Goal: Task Accomplishment & Management: Use online tool/utility

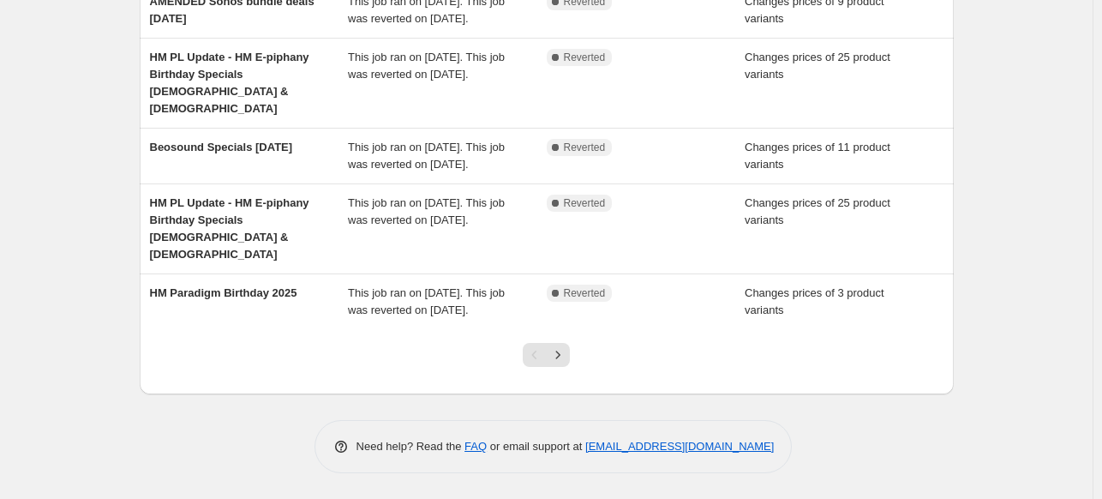
scroll to position [535, 0]
click at [561, 363] on icon "Next" at bounding box center [557, 354] width 17 height 17
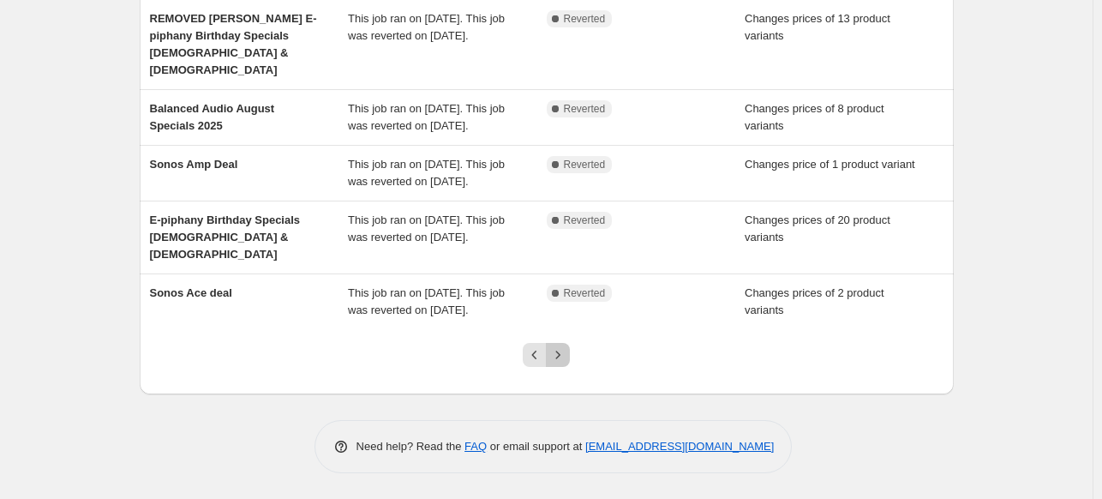
click at [561, 364] on button "Next" at bounding box center [558, 355] width 24 height 24
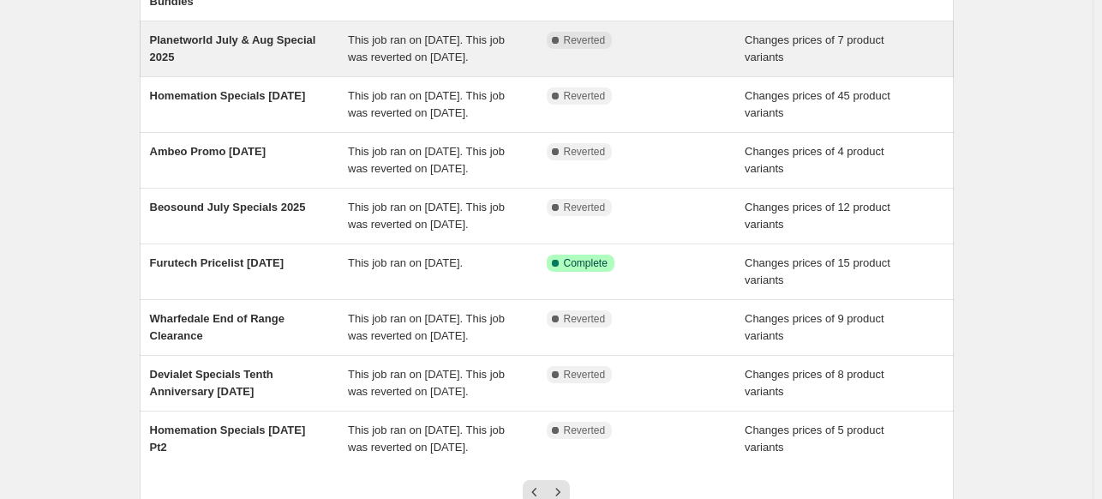
scroll to position [501, 0]
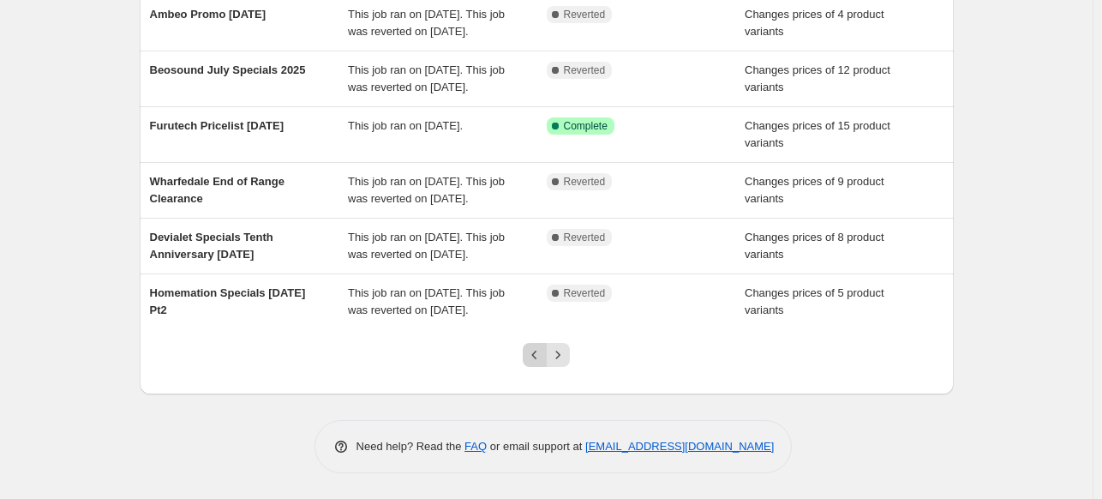
click at [535, 349] on icon "Previous" at bounding box center [534, 354] width 17 height 17
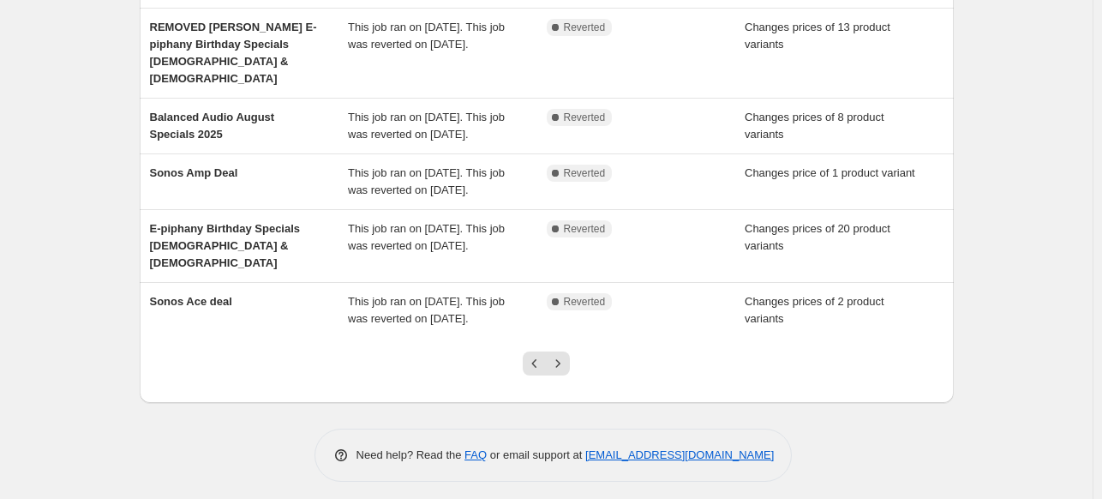
scroll to position [429, 0]
click at [535, 374] on button "Previous" at bounding box center [535, 362] width 24 height 24
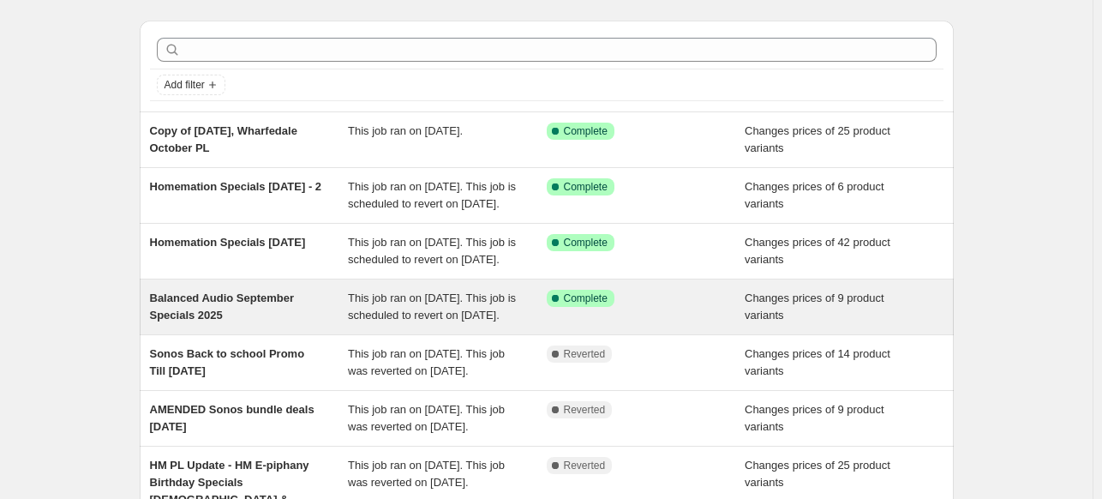
scroll to position [86, 0]
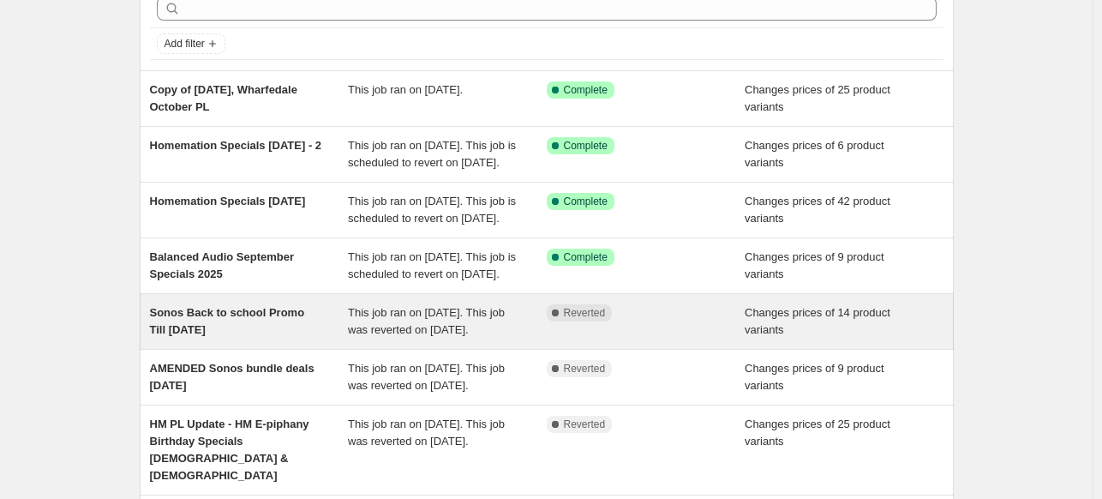
click at [299, 336] on span "Sonos Back to school Promo Till [DATE]" at bounding box center [227, 321] width 155 height 30
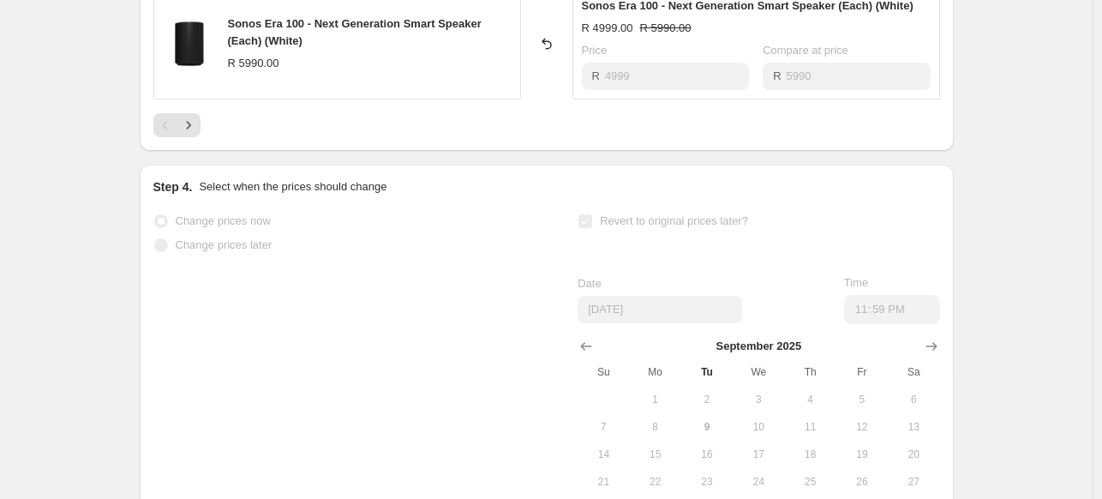
scroll to position [1333, 0]
click at [197, 125] on icon "Next" at bounding box center [188, 125] width 17 height 17
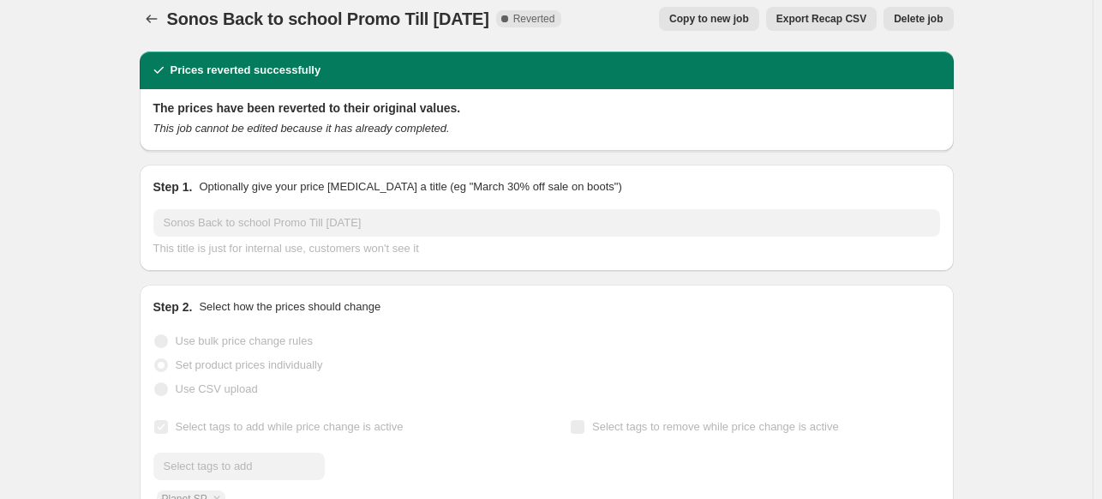
scroll to position [0, 0]
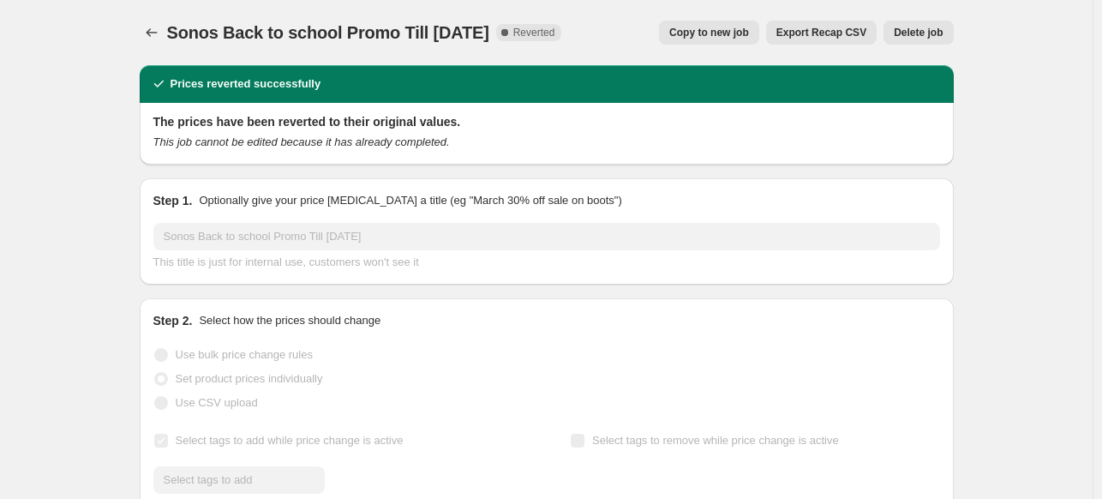
click at [748, 33] on span "Copy to new job" at bounding box center [710, 33] width 80 height 14
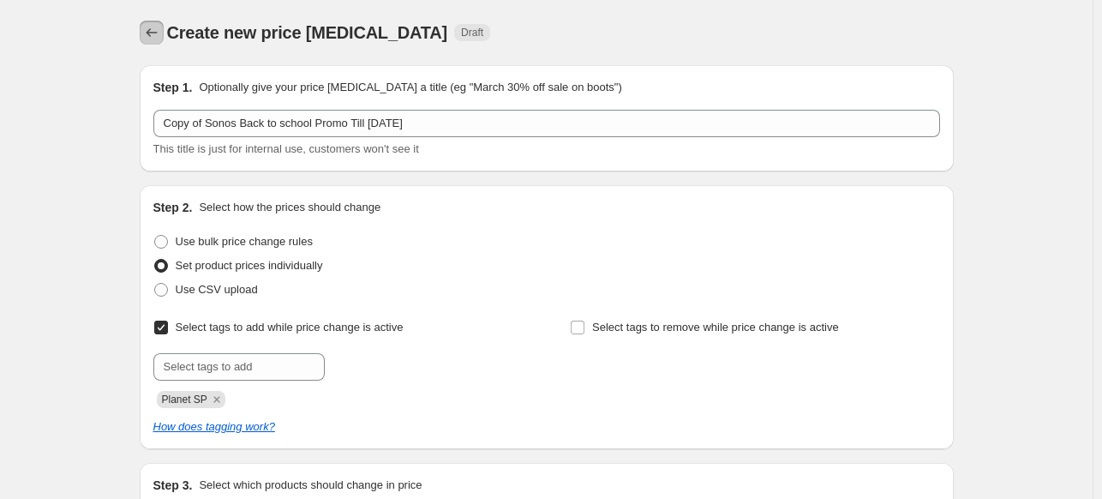
click at [160, 30] on icon "Price change jobs" at bounding box center [151, 32] width 17 height 17
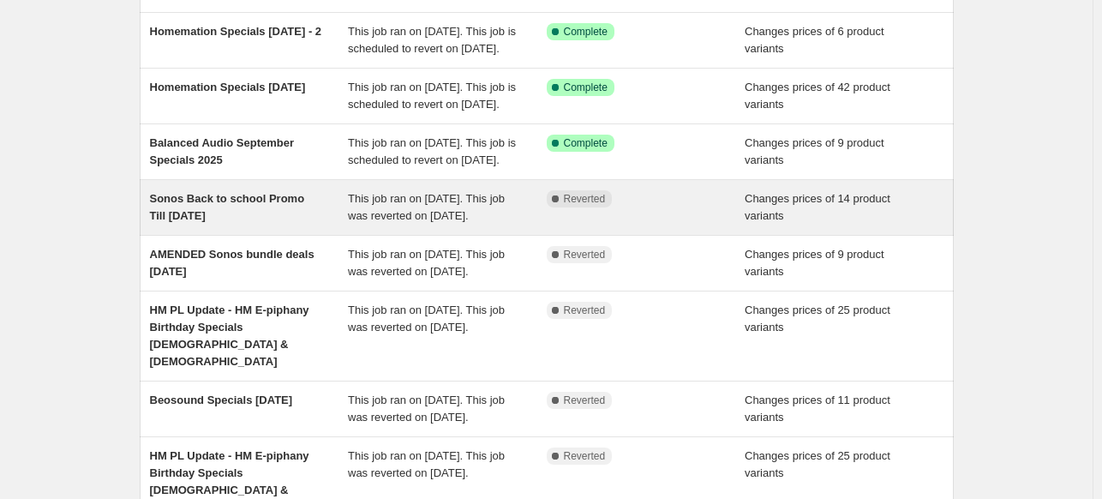
scroll to position [171, 0]
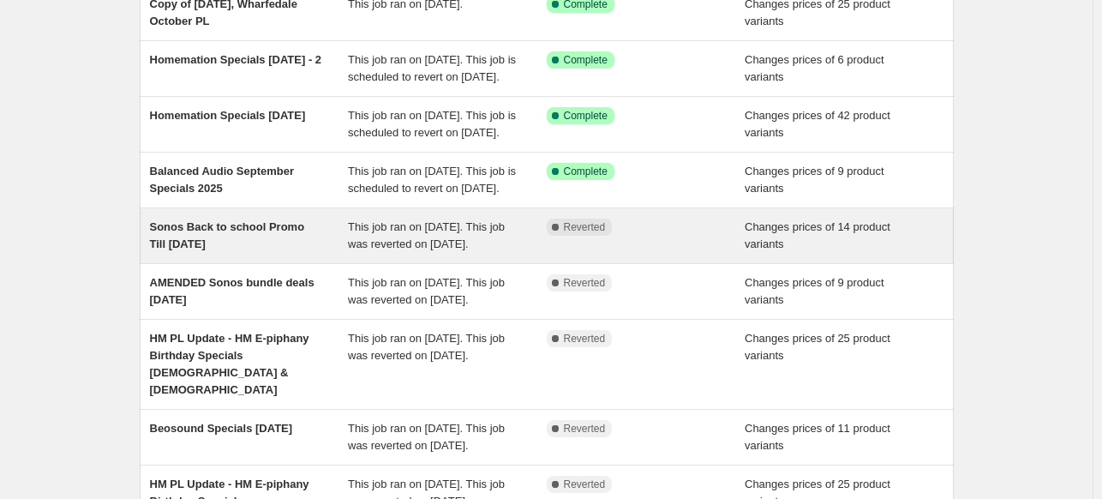
click at [317, 253] on div "Sonos Back to school Promo Till [DATE]" at bounding box center [249, 236] width 199 height 34
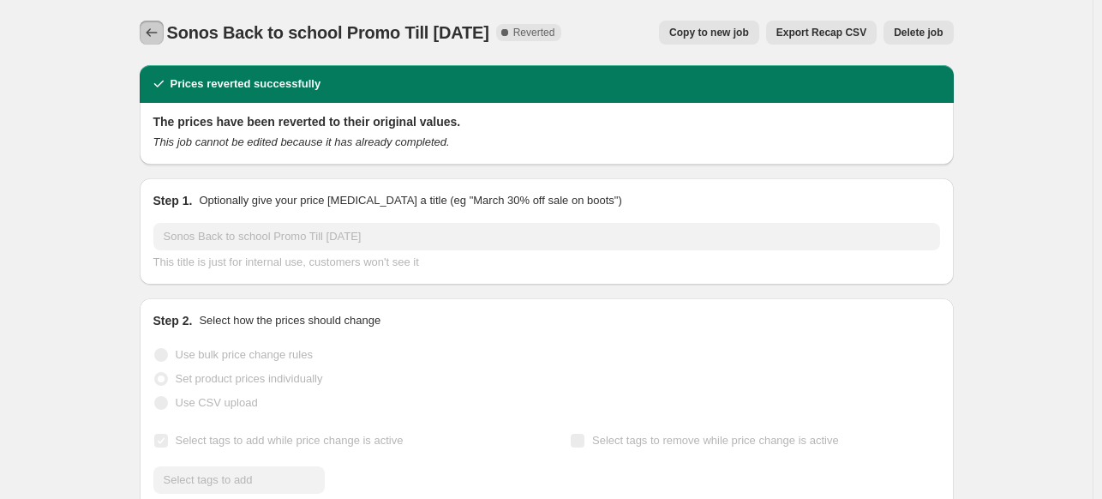
click at [143, 29] on button "Price change jobs" at bounding box center [152, 33] width 24 height 24
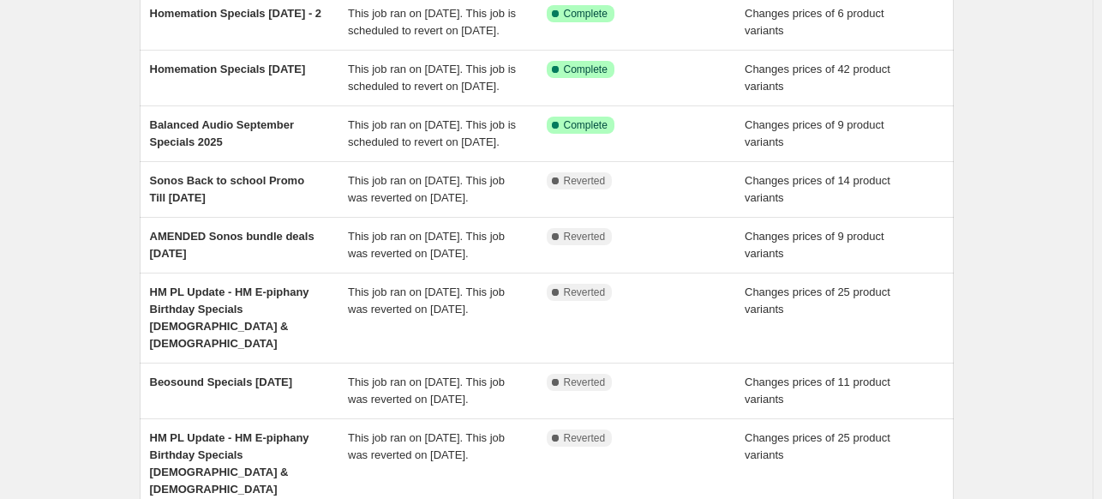
scroll to position [257, 0]
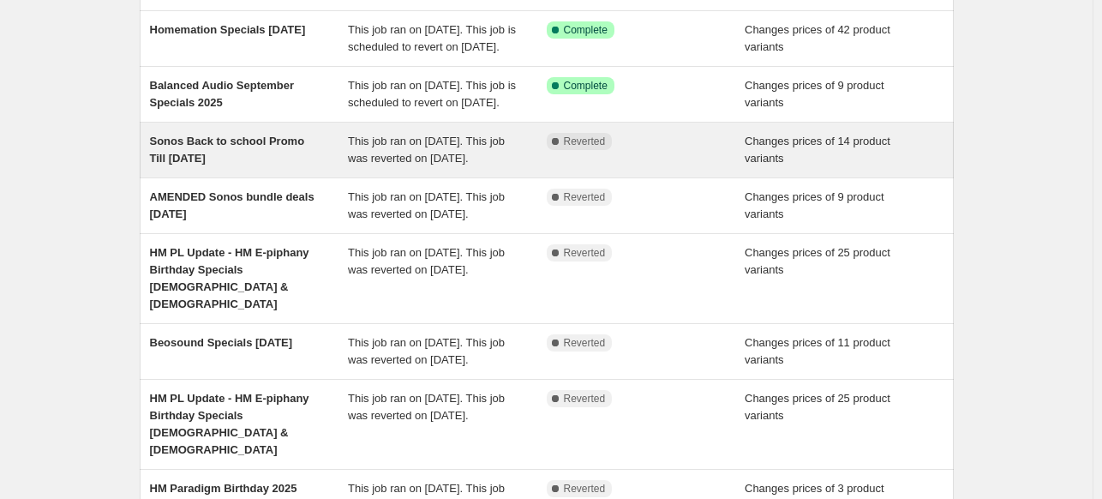
click at [322, 167] on div "Sonos Back to school Promo Till [DATE]" at bounding box center [249, 150] width 199 height 34
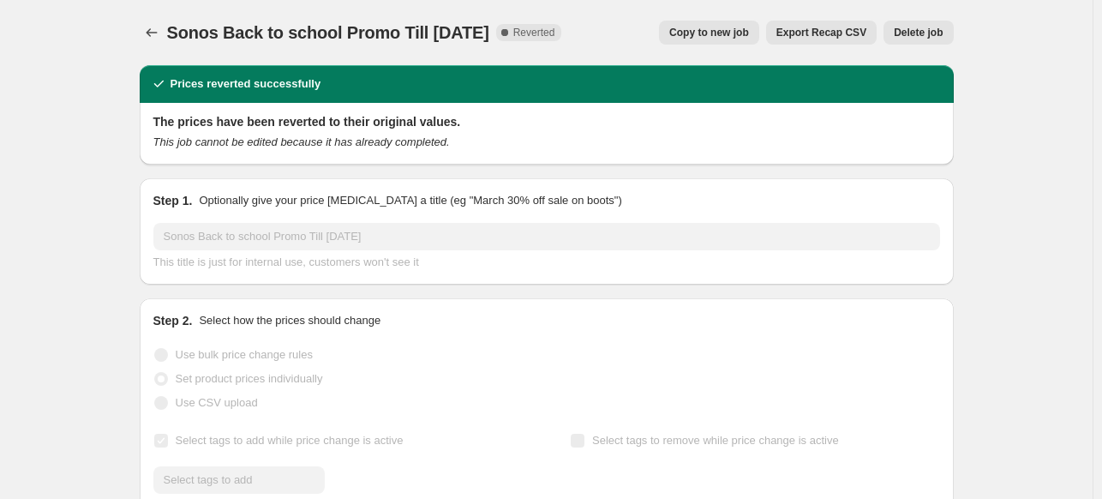
click at [749, 31] on span "Copy to new job" at bounding box center [710, 33] width 80 height 14
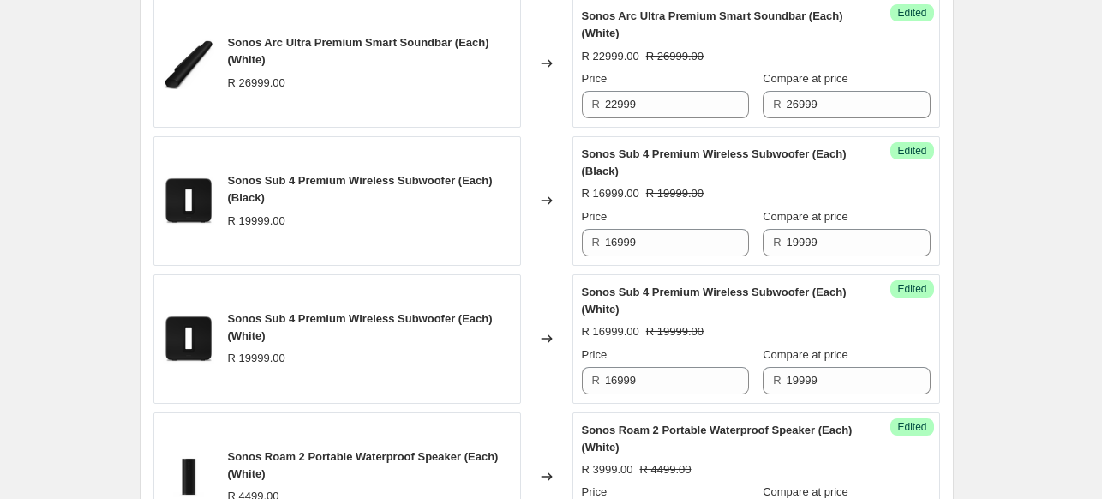
scroll to position [2390, 0]
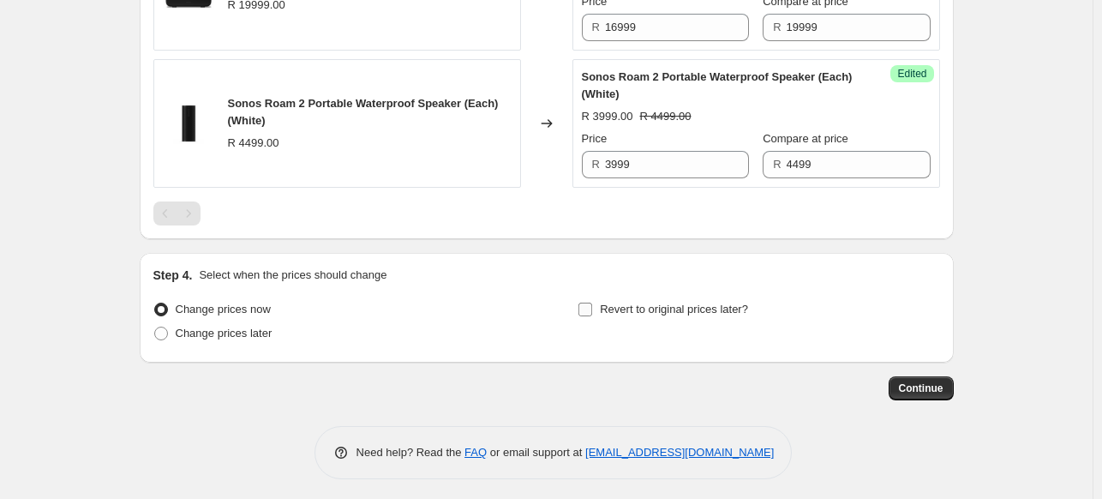
click at [651, 313] on label "Revert to original prices later?" at bounding box center [663, 309] width 171 height 24
click at [592, 313] on input "Revert to original prices later?" at bounding box center [586, 310] width 14 height 14
checkbox input "true"
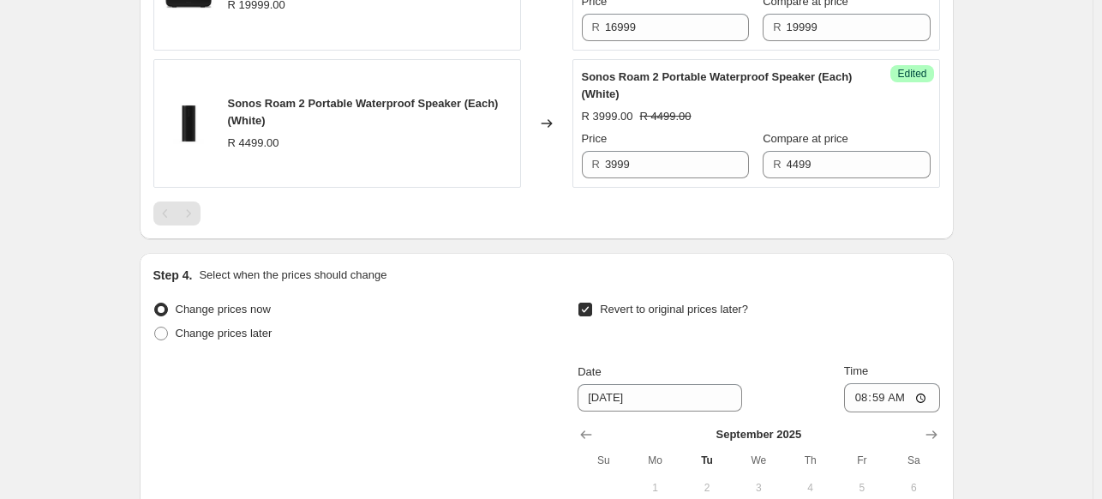
scroll to position [2561, 0]
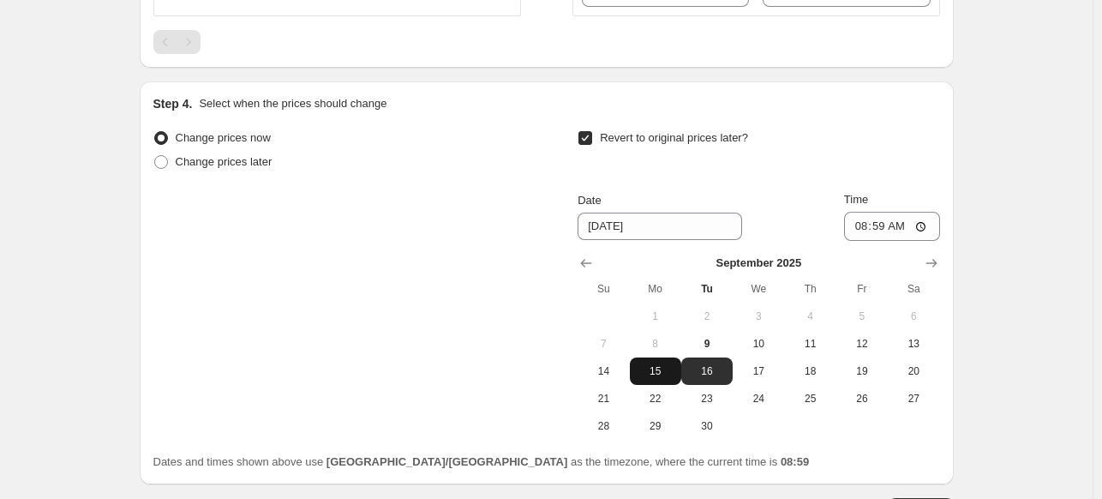
click at [656, 369] on span "15" at bounding box center [656, 371] width 38 height 14
click at [703, 365] on span "16" at bounding box center [707, 371] width 38 height 14
type input "[DATE]"
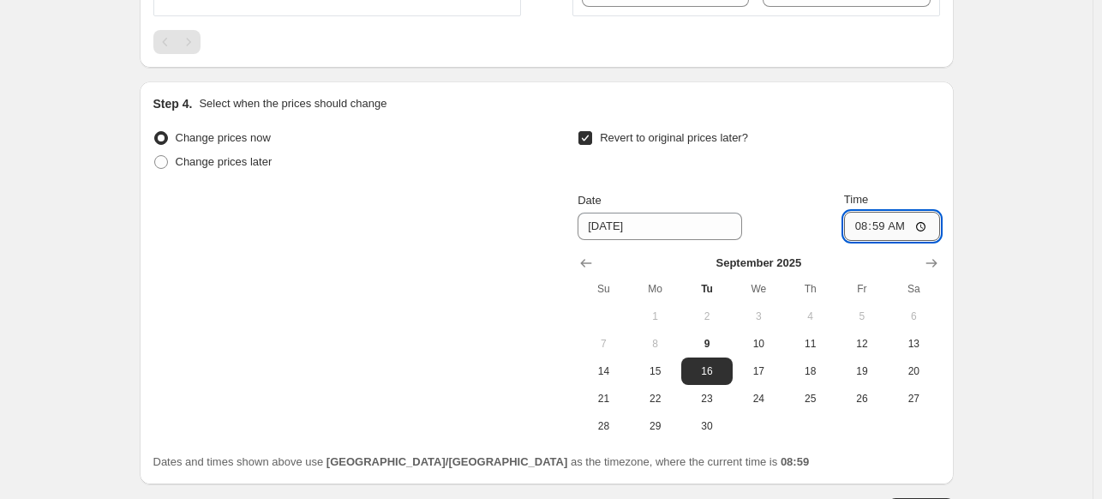
click at [888, 219] on input "08:59" at bounding box center [892, 226] width 96 height 29
type input "00:00"
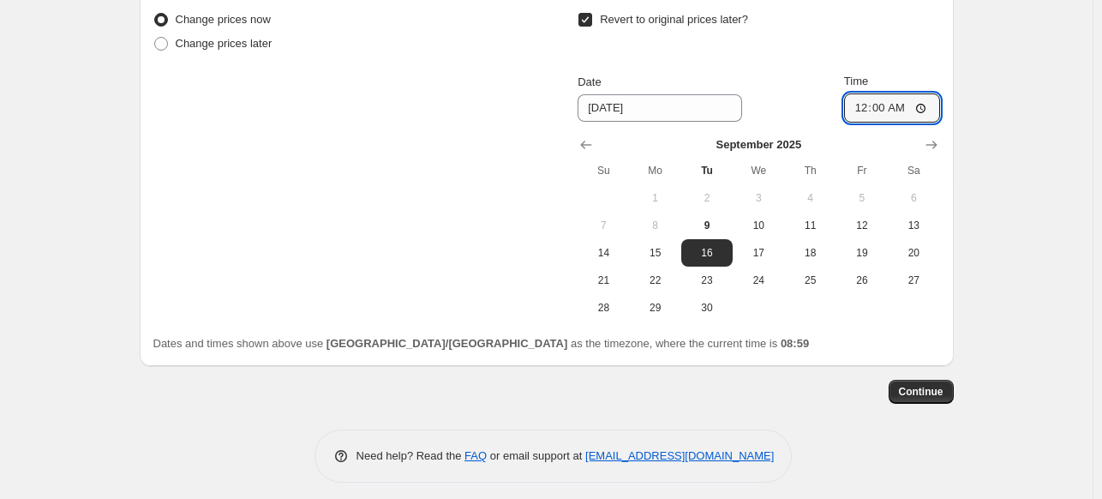
scroll to position [2684, 0]
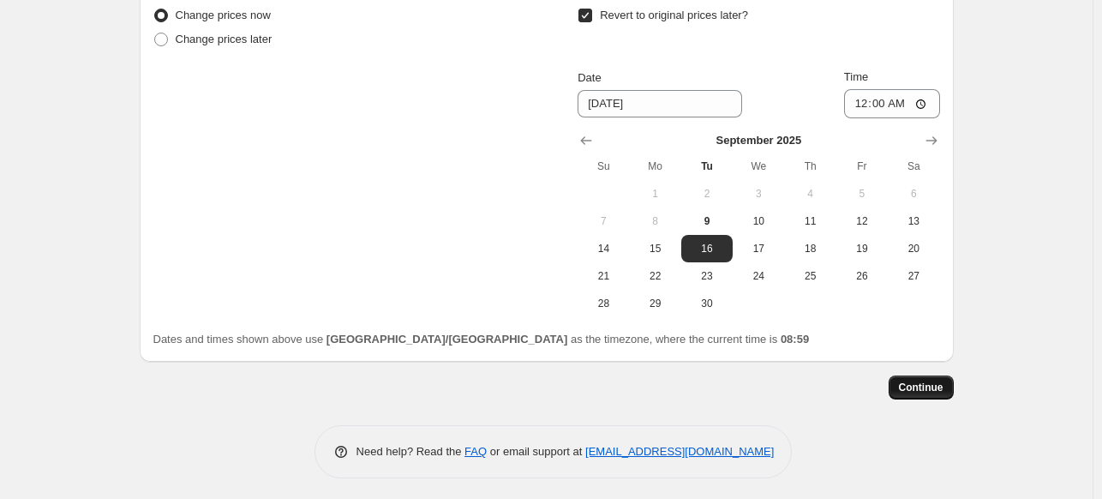
click at [919, 393] on button "Continue" at bounding box center [921, 387] width 65 height 24
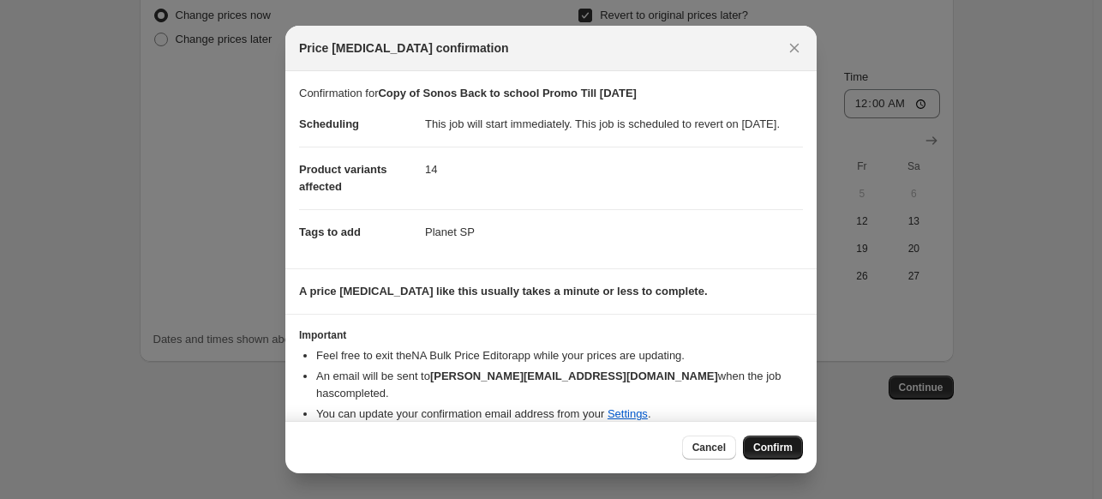
click at [775, 440] on button "Confirm" at bounding box center [773, 447] width 60 height 24
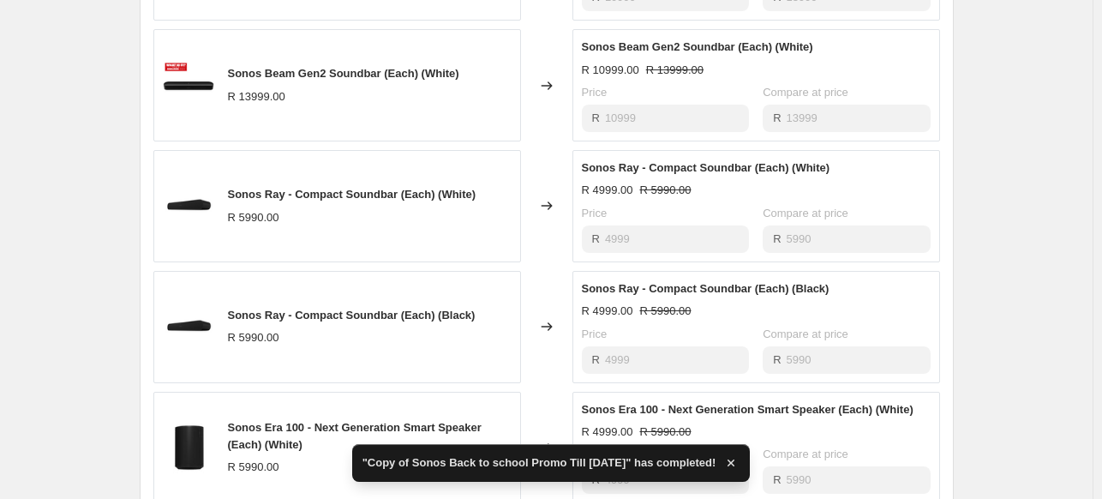
scroll to position [1029, 0]
